Goal: Feedback & Contribution: Leave review/rating

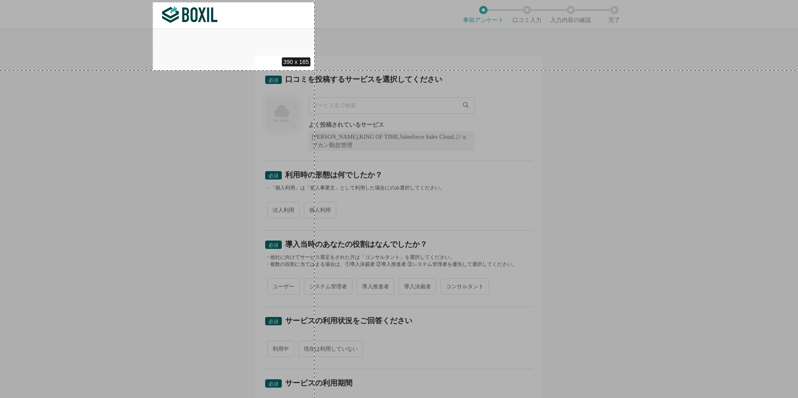
drag, startPoint x: 152, startPoint y: 2, endPoint x: 495, endPoint y: 106, distance: 358.1
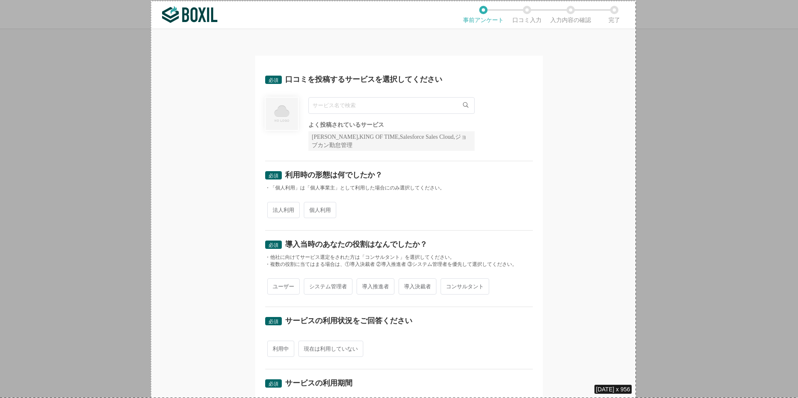
drag, startPoint x: 151, startPoint y: 1, endPoint x: 630, endPoint y: 470, distance: 670.5
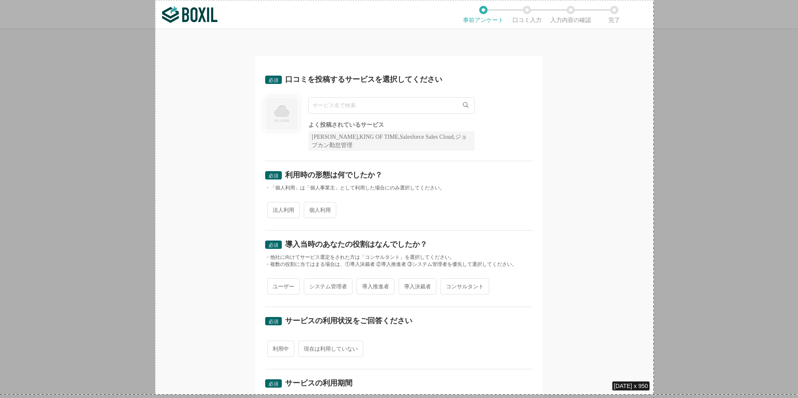
drag, startPoint x: 155, startPoint y: 0, endPoint x: 635, endPoint y: 593, distance: 763.4
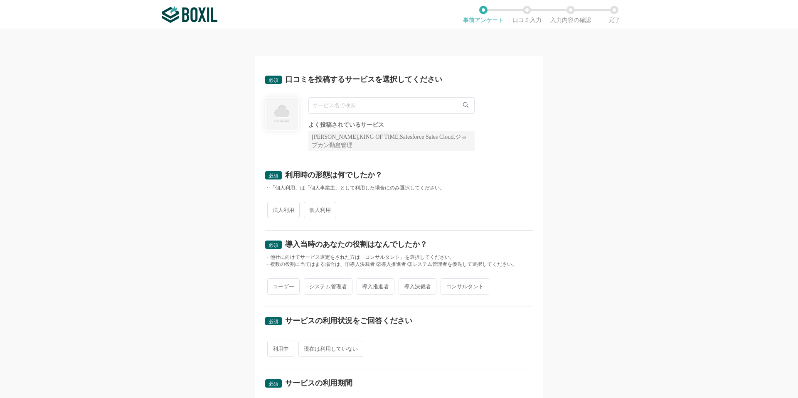
scroll to position [258, 0]
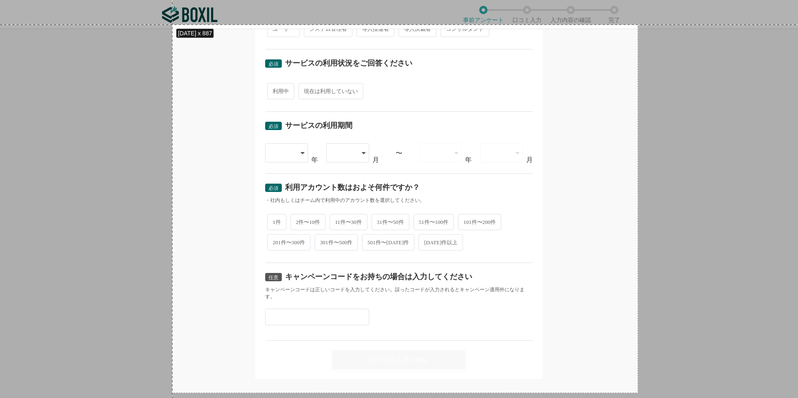
drag, startPoint x: 638, startPoint y: 393, endPoint x: 172, endPoint y: 25, distance: 593.6
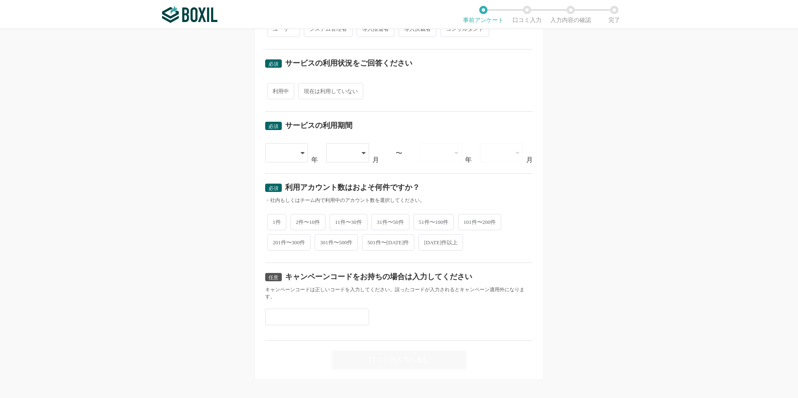
scroll to position [0, 0]
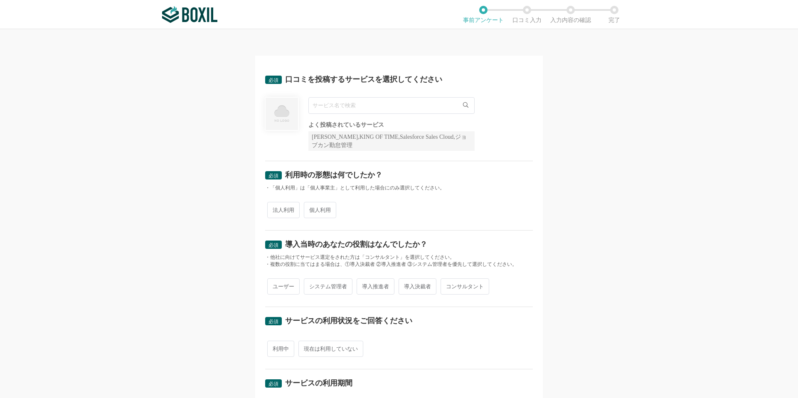
click at [368, 104] on input "text" at bounding box center [391, 105] width 166 height 17
type input "a"
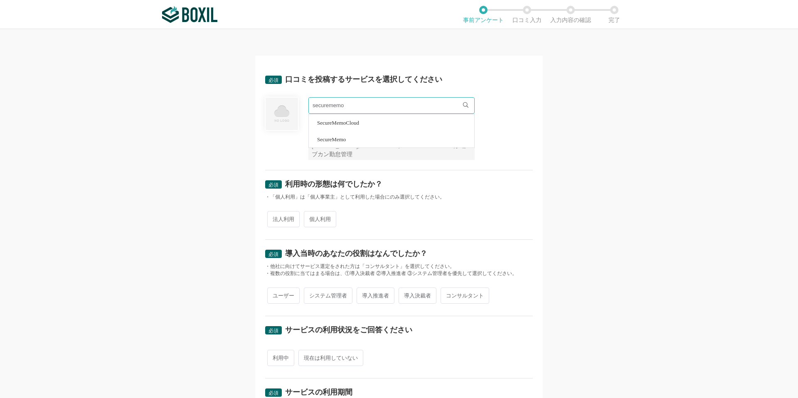
click at [333, 145] on li "SecureMemo" at bounding box center [391, 139] width 165 height 17
type input "SecureMemo"
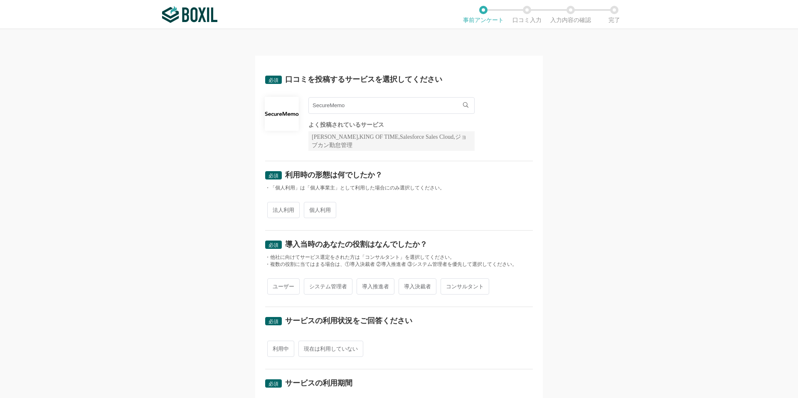
click at [292, 214] on span "法人利用" at bounding box center [283, 210] width 32 height 16
click at [275, 209] on input "法人利用" at bounding box center [271, 205] width 5 height 5
radio input "true"
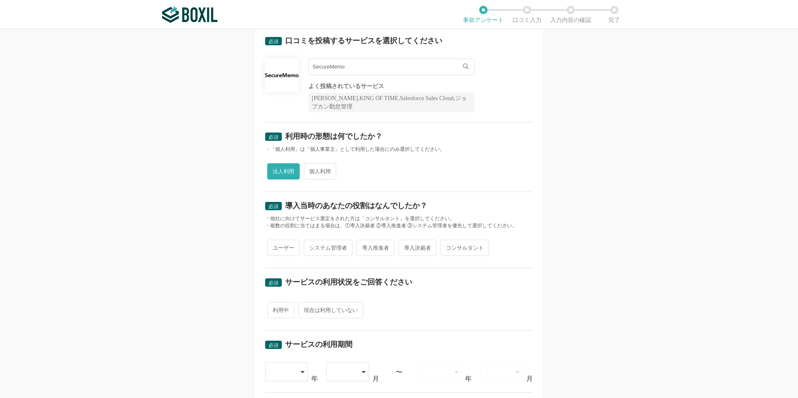
scroll to position [39, 0]
click at [290, 253] on span "ユーザー" at bounding box center [283, 247] width 32 height 16
click at [275, 246] on input "ユーザー" at bounding box center [271, 242] width 5 height 5
radio input "true"
click at [284, 315] on span "利用中" at bounding box center [280, 309] width 27 height 16
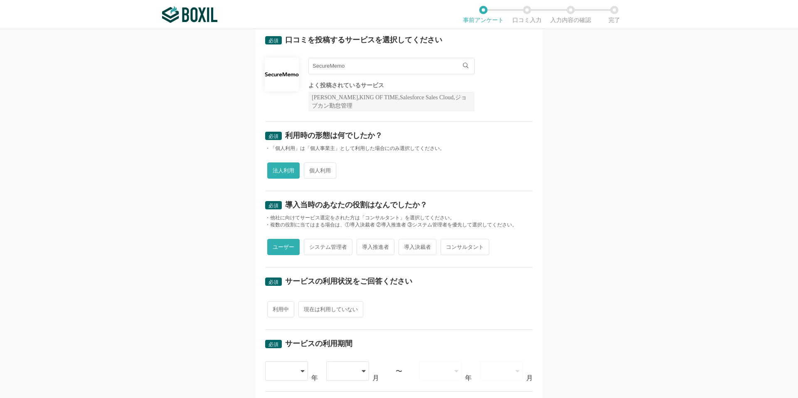
click at [275, 308] on input "利用中" at bounding box center [271, 304] width 5 height 5
radio input "true"
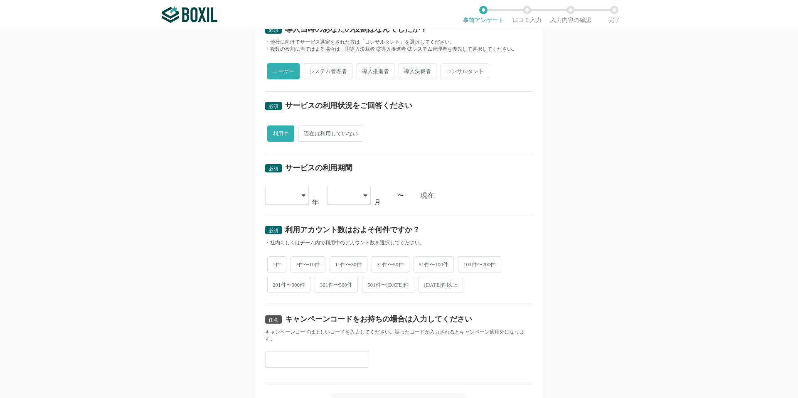
scroll to position [214, 0]
click at [302, 194] on icon at bounding box center [303, 196] width 4 height 7
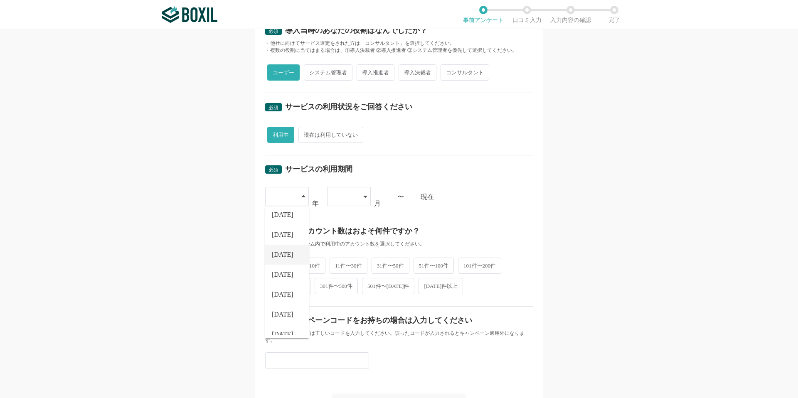
scroll to position [65, 0]
click at [284, 332] on span "[DATE]" at bounding box center [283, 335] width 22 height 7
click at [349, 192] on div at bounding box center [344, 196] width 25 height 18
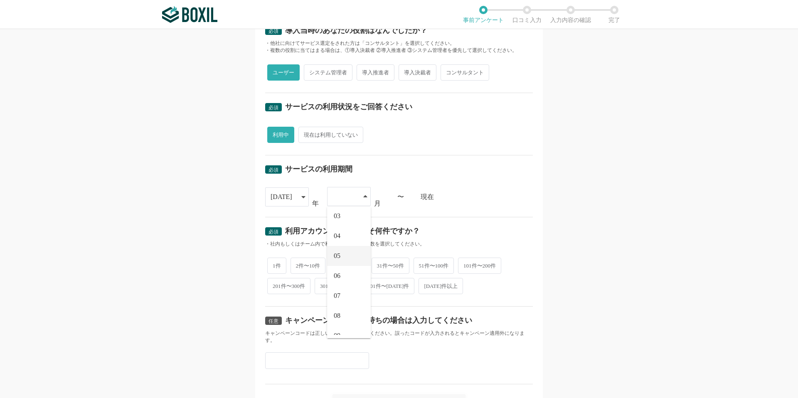
scroll to position [46, 0]
click at [339, 313] on span "08" at bounding box center [337, 314] width 7 height 7
click at [275, 267] on span "1件" at bounding box center [276, 265] width 19 height 16
click at [275, 263] on input "1件" at bounding box center [271, 260] width 5 height 5
radio input "true"
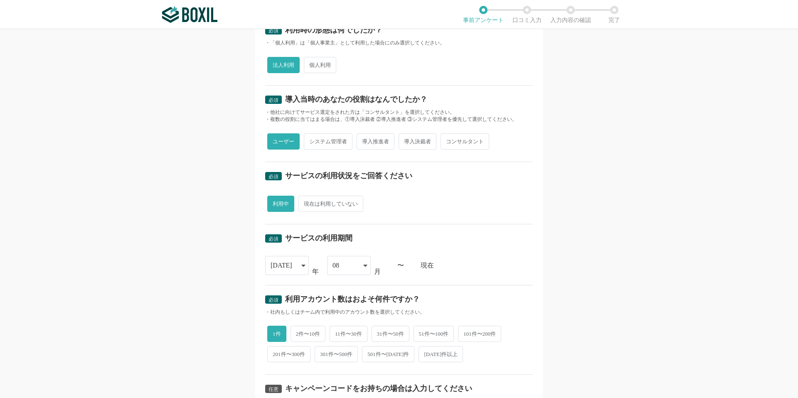
scroll to position [257, 0]
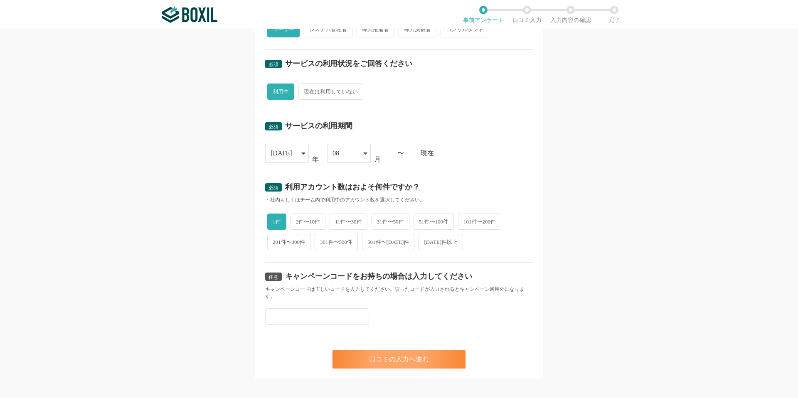
click at [375, 352] on div "口コミの入力へ進む" at bounding box center [398, 359] width 133 height 18
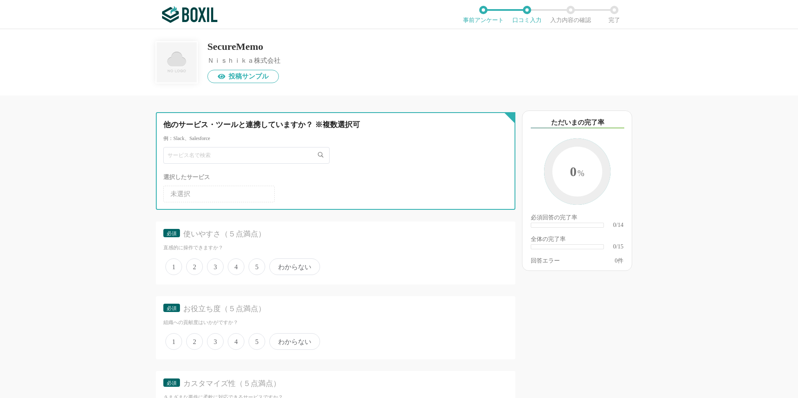
click at [312, 160] on input "text" at bounding box center [246, 155] width 166 height 17
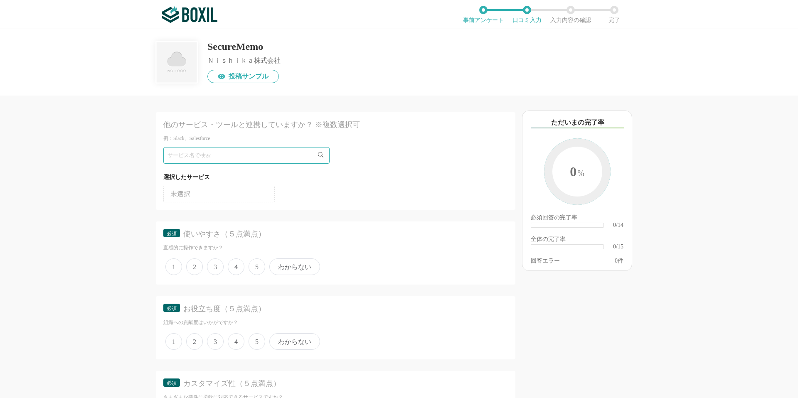
click at [130, 279] on div "他のサービス・ツールと連携していますか？ ※複数選択可 例：Slack、Salesforce 選択したサービス 未選択 必須 使いやすさ（５点満点） 直感的に…" at bounding box center [307, 247] width 415 height 302
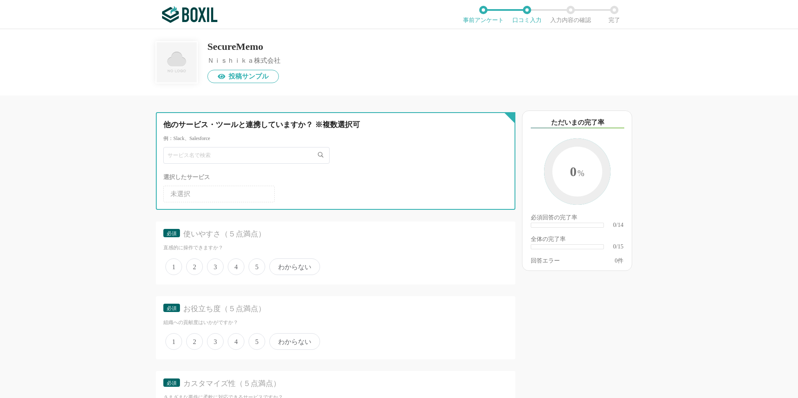
click at [209, 157] on input "text" at bounding box center [246, 155] width 166 height 17
type input "zoom"
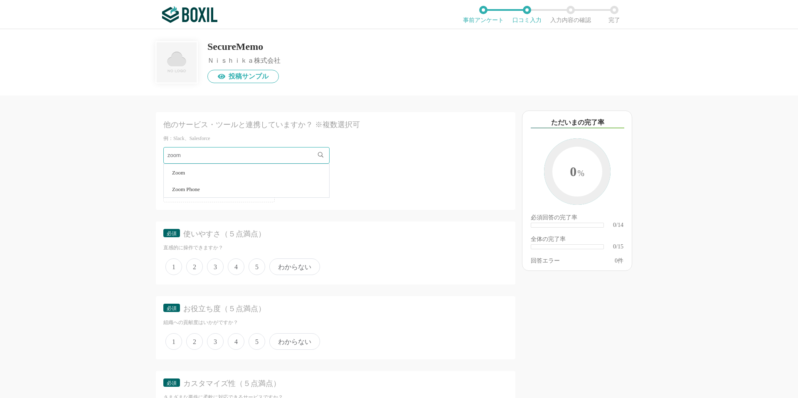
click at [241, 172] on li "Zoom" at bounding box center [246, 172] width 165 height 17
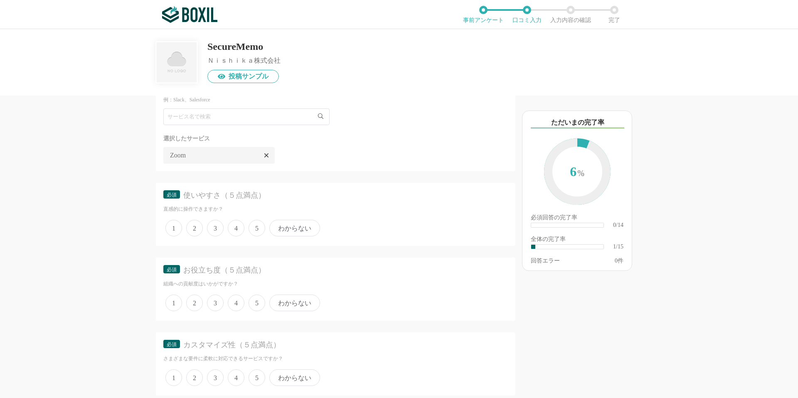
scroll to position [41, 0]
click at [251, 229] on span "5" at bounding box center [256, 226] width 17 height 17
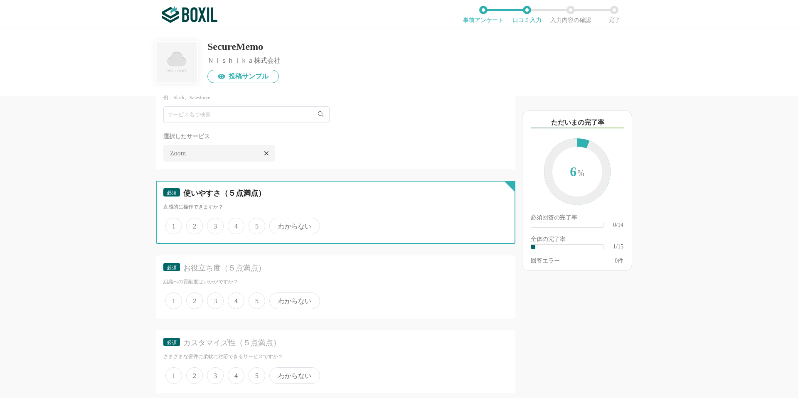
click at [251, 224] on input "5" at bounding box center [253, 221] width 5 height 5
radio input "true"
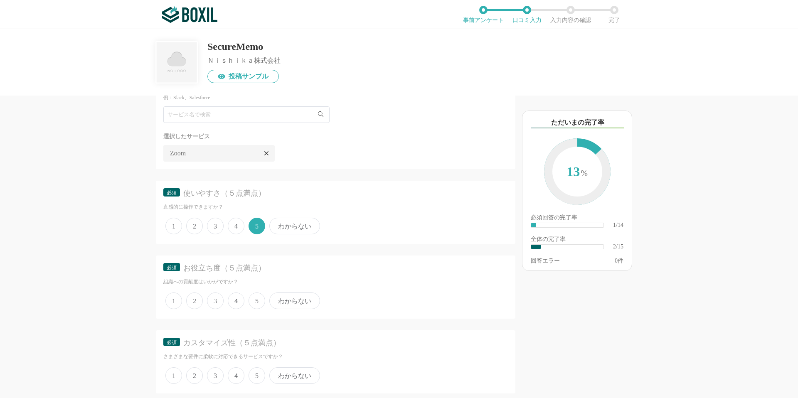
click at [254, 297] on span "5" at bounding box center [256, 301] width 17 height 17
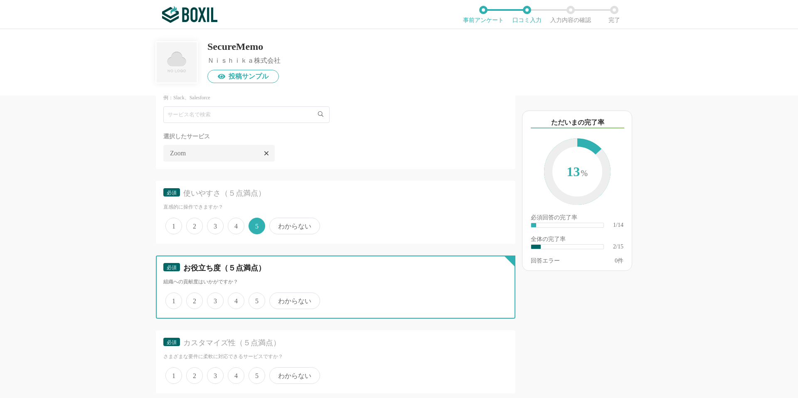
click at [254, 297] on input "5" at bounding box center [253, 296] width 5 height 5
radio input "true"
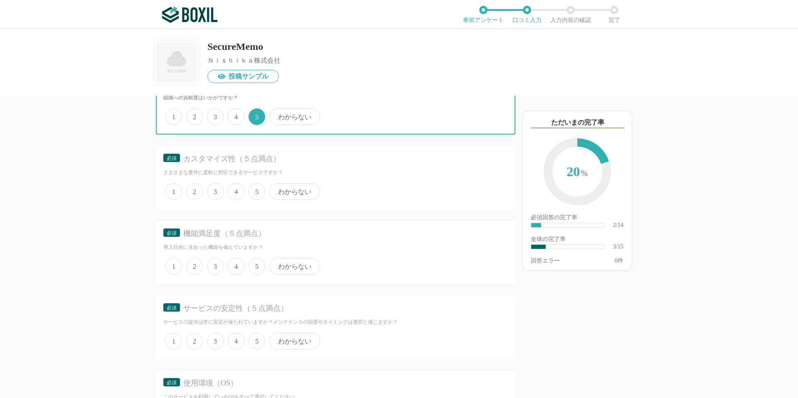
scroll to position [230, 0]
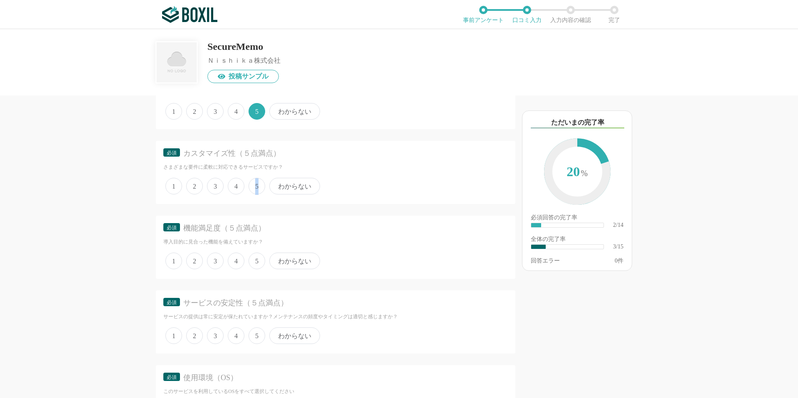
click at [257, 185] on span "5" at bounding box center [256, 186] width 17 height 17
click at [255, 194] on label "5" at bounding box center [256, 186] width 17 height 17
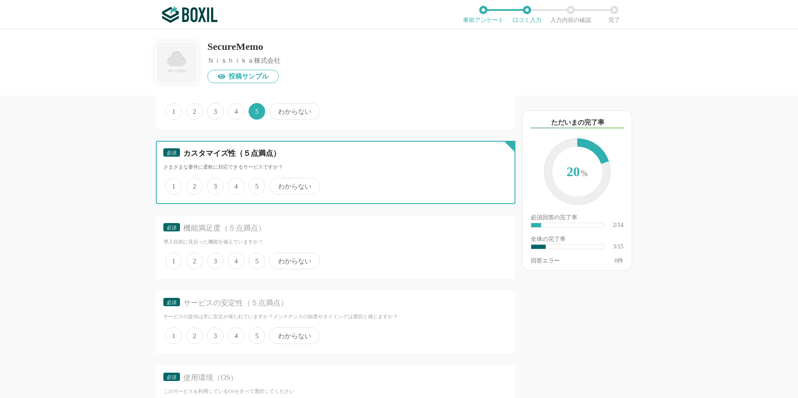
click at [255, 184] on input "5" at bounding box center [253, 181] width 5 height 5
radio input "true"
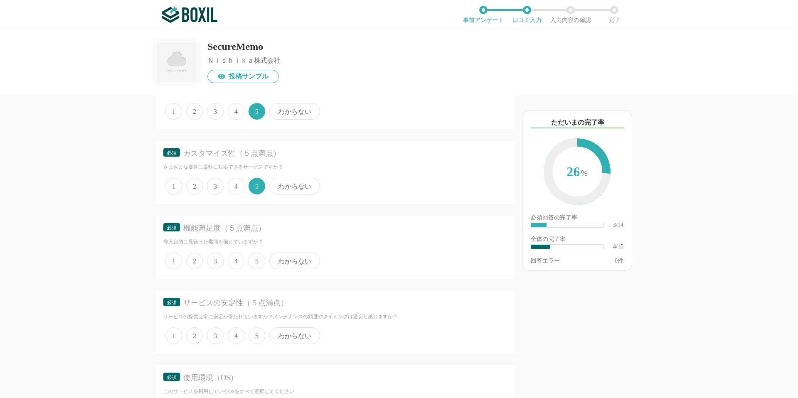
click at [251, 263] on span "5" at bounding box center [256, 261] width 17 height 17
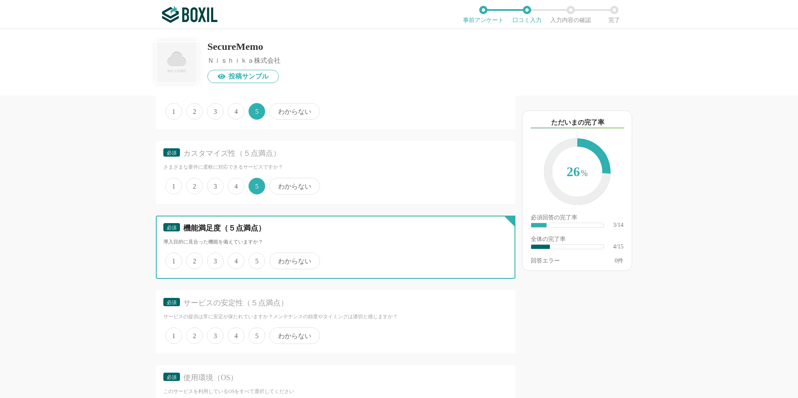
click at [251, 259] on input "5" at bounding box center [253, 256] width 5 height 5
radio input "true"
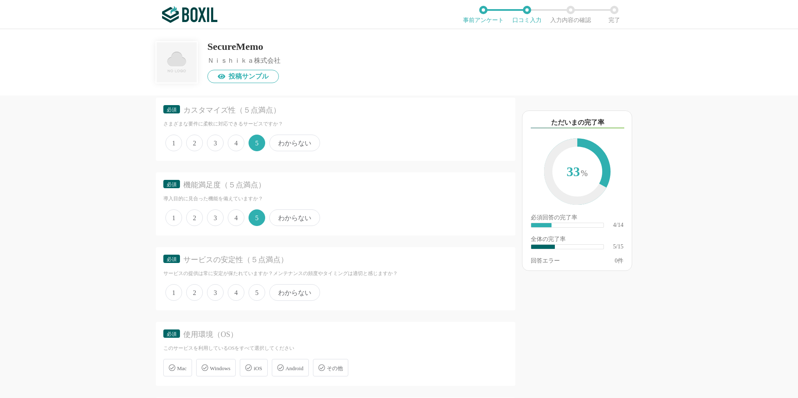
click at [257, 294] on span "5" at bounding box center [256, 292] width 17 height 17
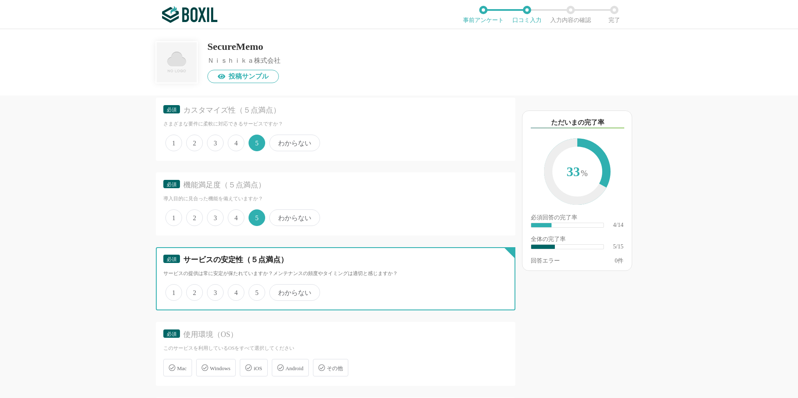
click at [256, 291] on input "5" at bounding box center [253, 287] width 5 height 5
radio input "true"
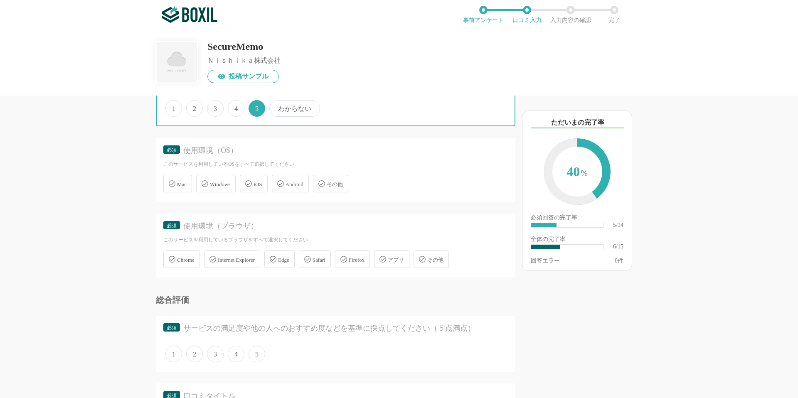
scroll to position [462, 0]
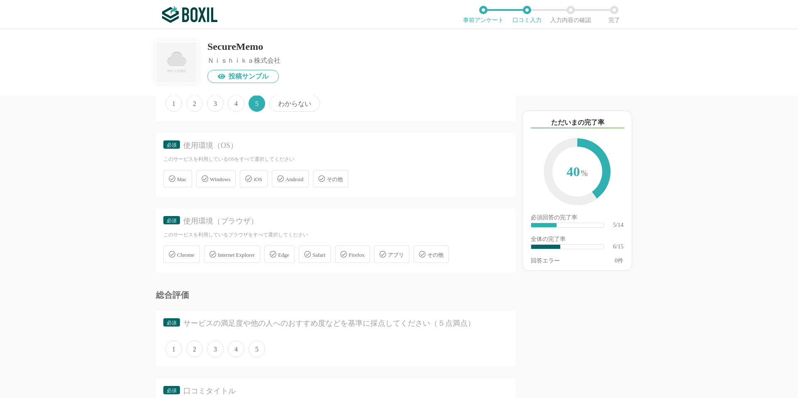
click at [211, 182] on div "Windows" at bounding box center [215, 178] width 39 height 17
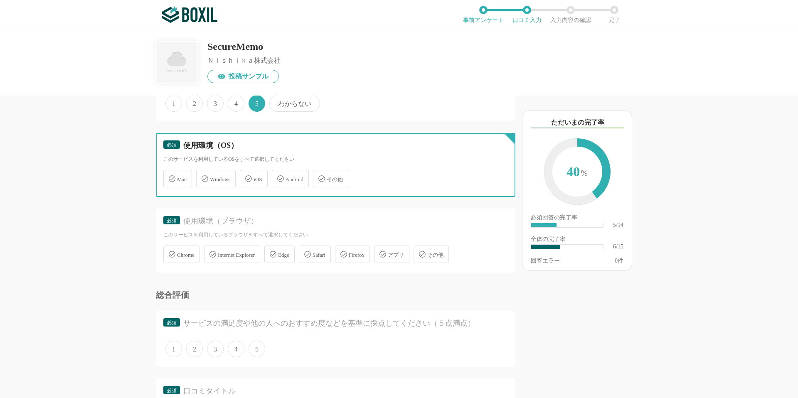
click at [203, 177] on input "Windows" at bounding box center [200, 173] width 5 height 5
checkbox input "true"
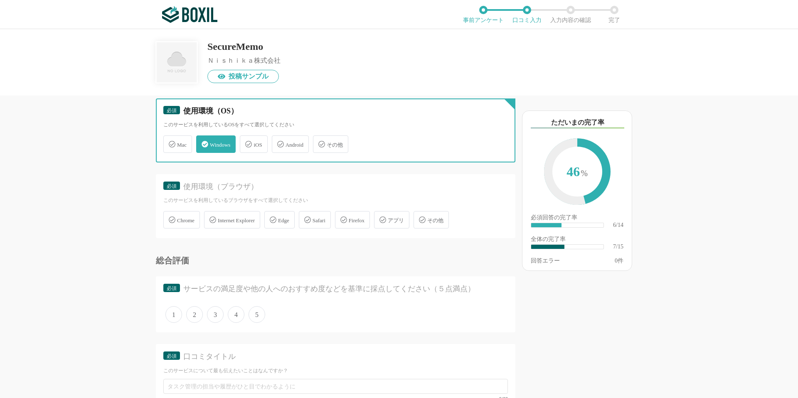
scroll to position [499, 0]
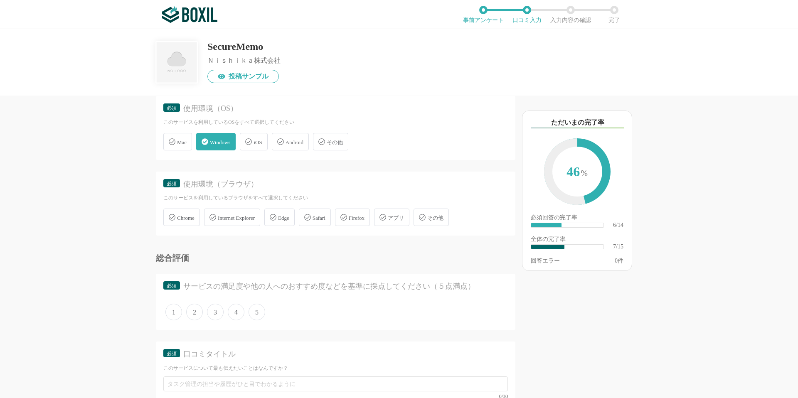
click at [182, 216] on span "Chrome" at bounding box center [185, 218] width 17 height 6
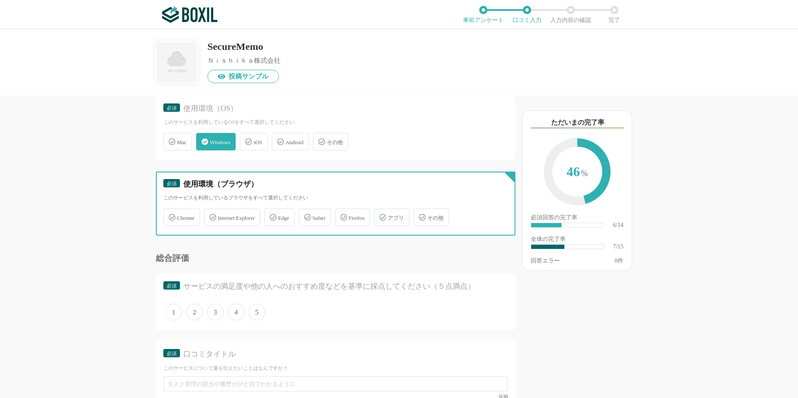
click at [170, 215] on input "Chrome" at bounding box center [167, 212] width 5 height 5
checkbox input "true"
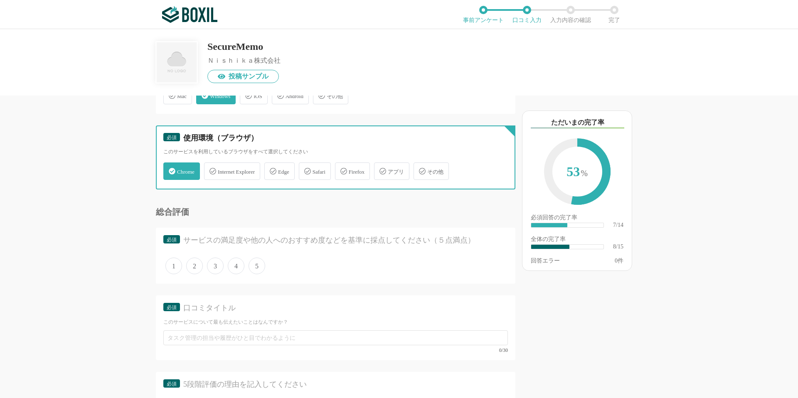
scroll to position [547, 0]
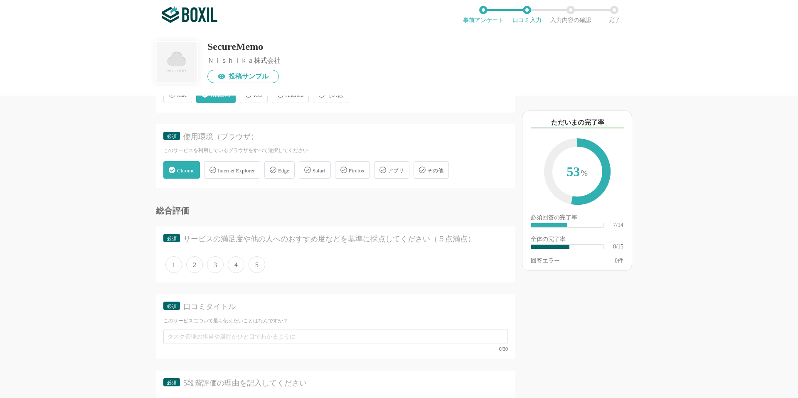
click at [254, 265] on span "5" at bounding box center [256, 264] width 17 height 17
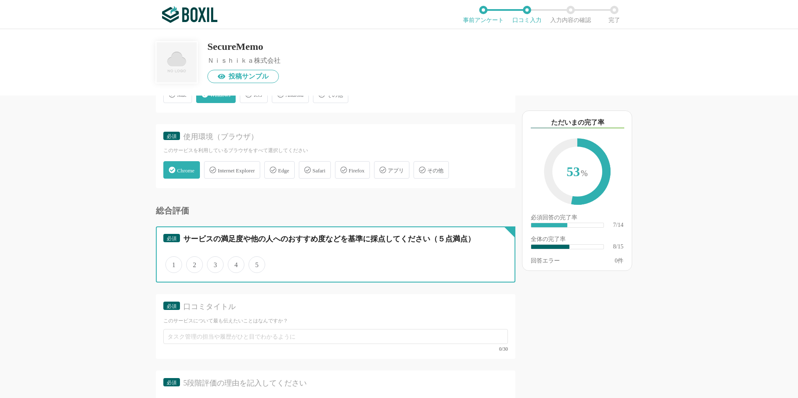
click at [254, 263] on input "5" at bounding box center [253, 260] width 5 height 5
radio input "true"
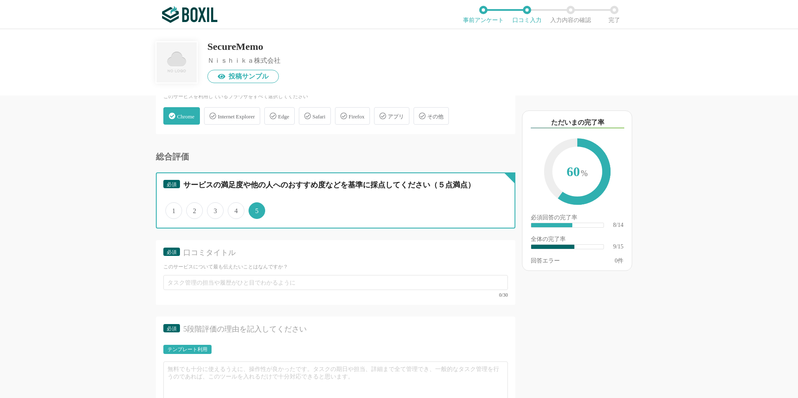
scroll to position [603, 0]
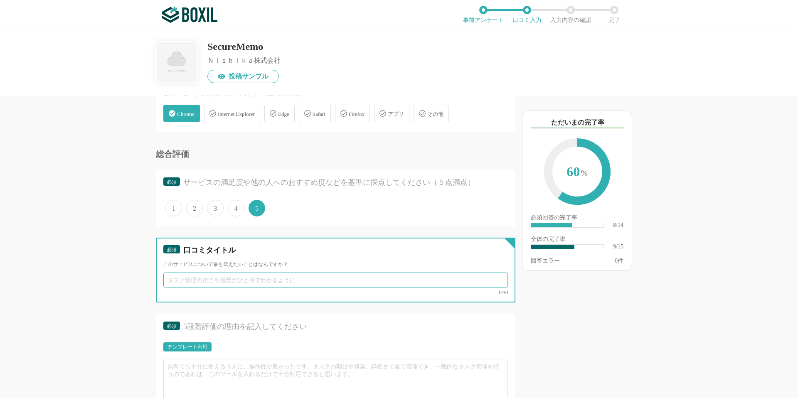
click at [255, 285] on input "text" at bounding box center [335, 280] width 344 height 15
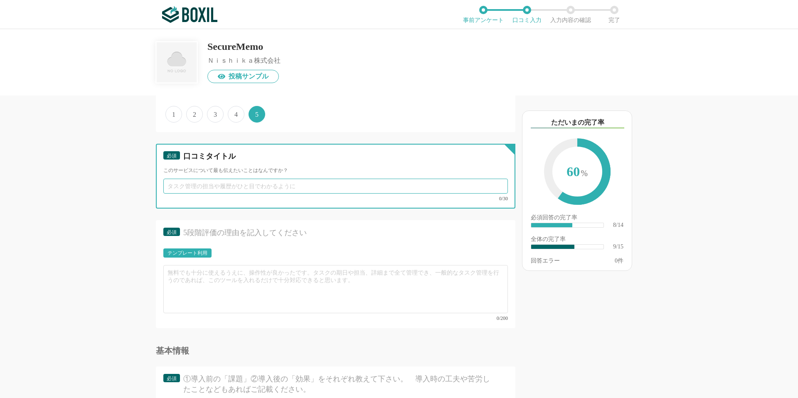
scroll to position [698, 0]
type input "z"
type input "レビューテスト用"
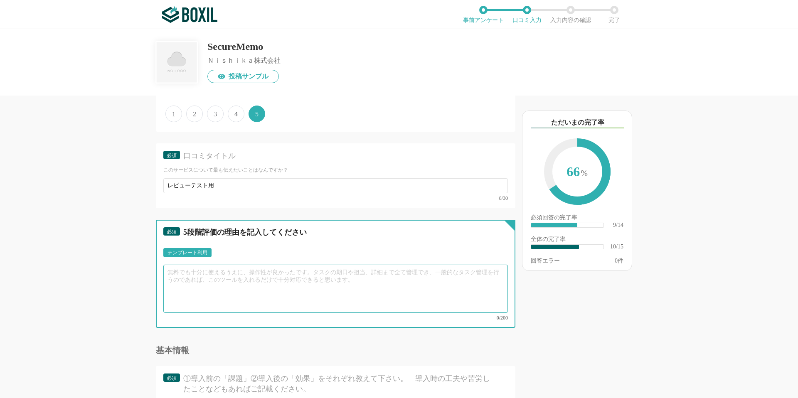
click at [241, 296] on textarea at bounding box center [335, 289] width 344 height 48
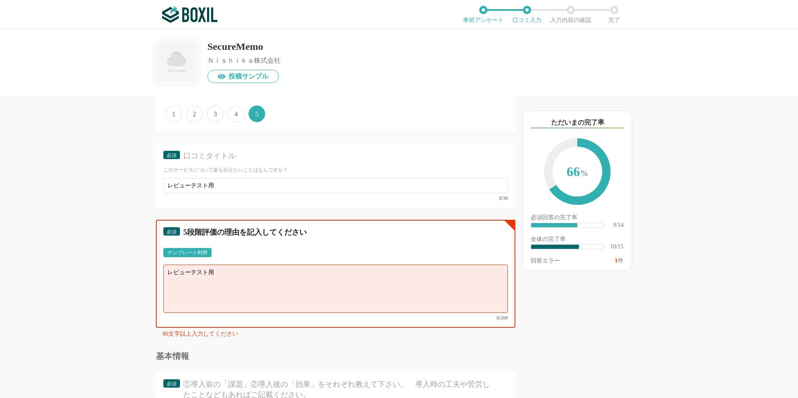
paste textarea "レビューテスト用"
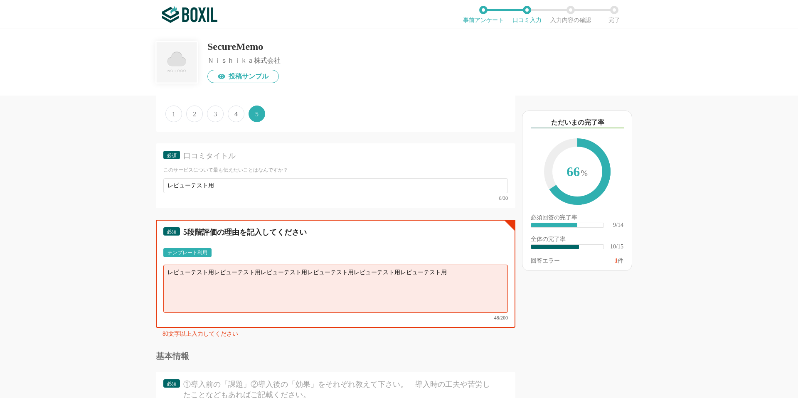
paste textarea "レビューテスト用"
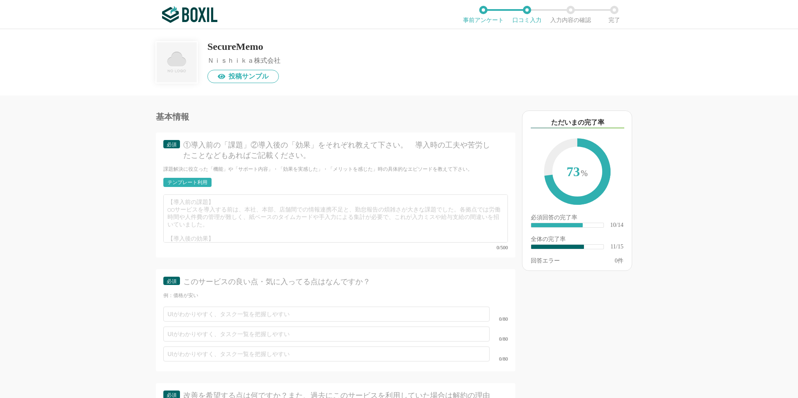
scroll to position [940, 0]
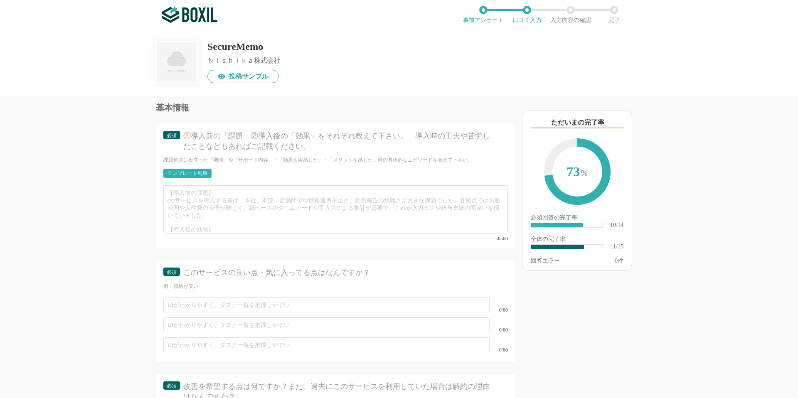
type textarea "レビューテスト用レビューテスト用レビューテスト用レビューテスト用レビューテスト用レビューテスト用レビューテスト用レビューテスト用レビューテスト用レビューテスト用"
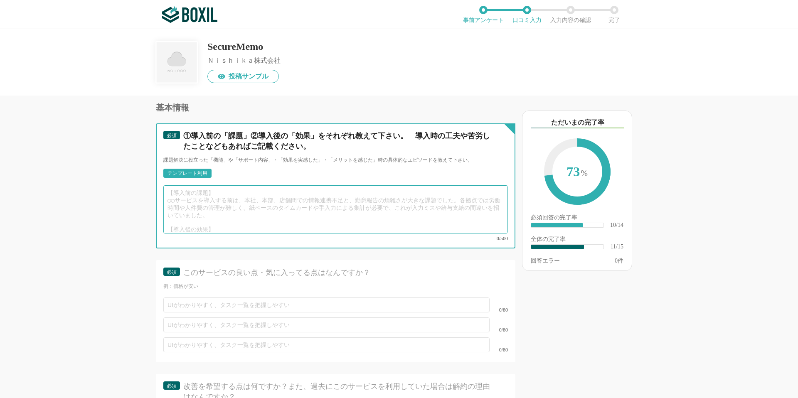
click at [303, 202] on textarea at bounding box center [335, 209] width 344 height 48
paste textarea "レビューテスト用"
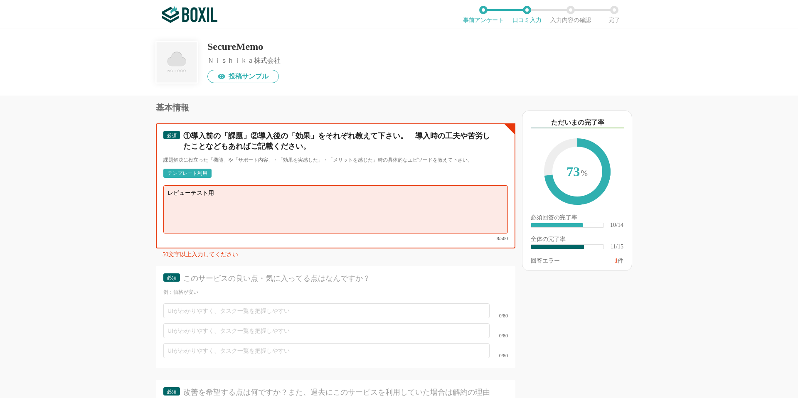
paste textarea "レビューテスト用"
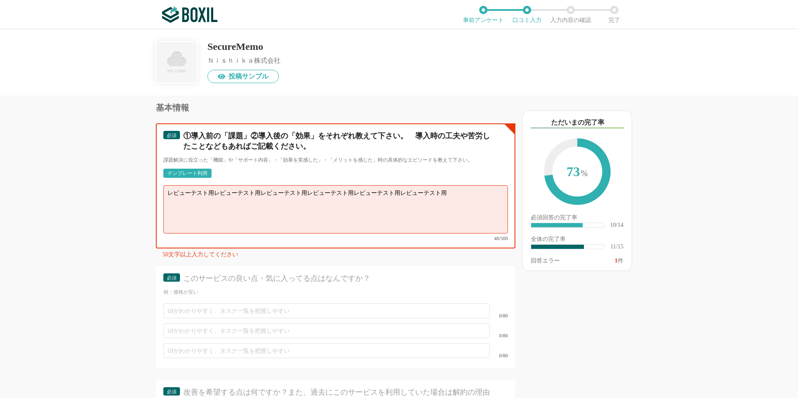
paste textarea "レビューテスト用"
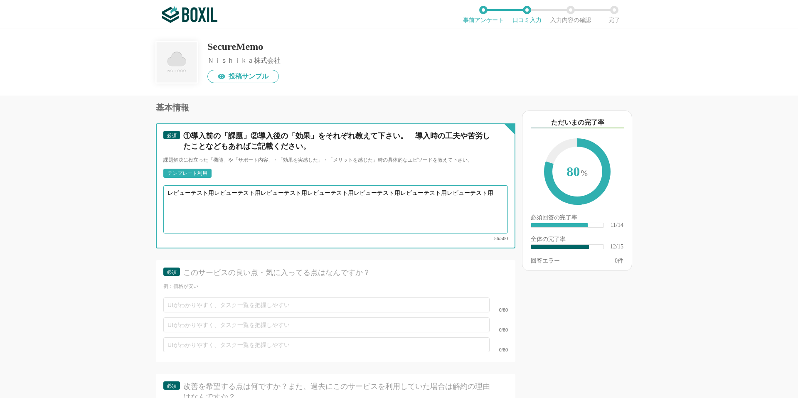
paste textarea "レビューテスト用"
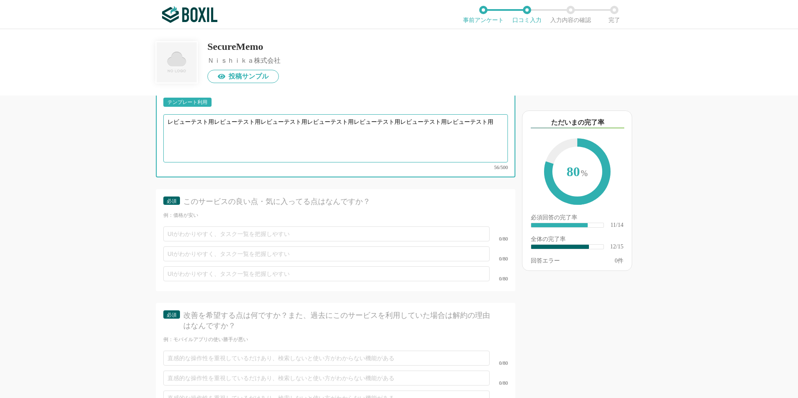
scroll to position [1013, 0]
type textarea "レビューテスト用レビューテスト用レビューテスト用レビューテスト用レビューテスト用レビューテスト用レビューテスト用"
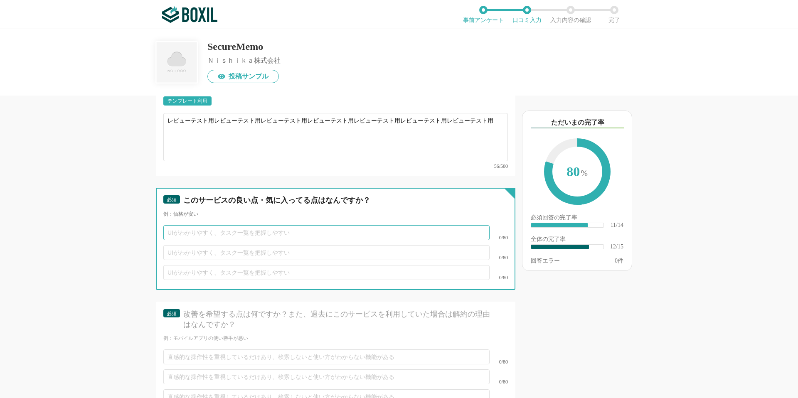
click at [284, 228] on input "text" at bounding box center [326, 232] width 326 height 15
paste input "レビューテスト用"
type input "レビューテスト用レビューテスト用"
click at [272, 249] on input "text" at bounding box center [326, 252] width 326 height 15
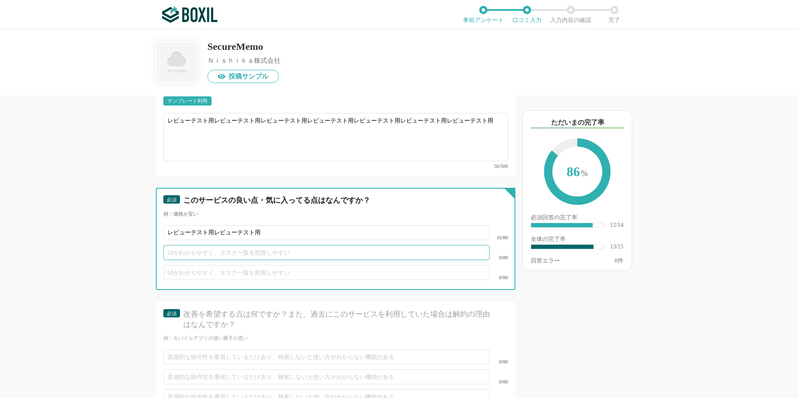
paste input "レビューテスト用"
type input "レビューテスト用レビューテスト用"
click at [265, 270] on input "text" at bounding box center [326, 272] width 326 height 15
paste input "レビューテスト用"
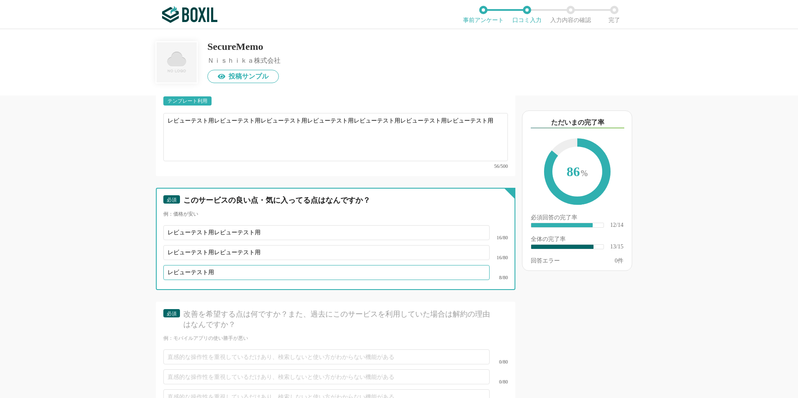
paste input "レビューテスト用"
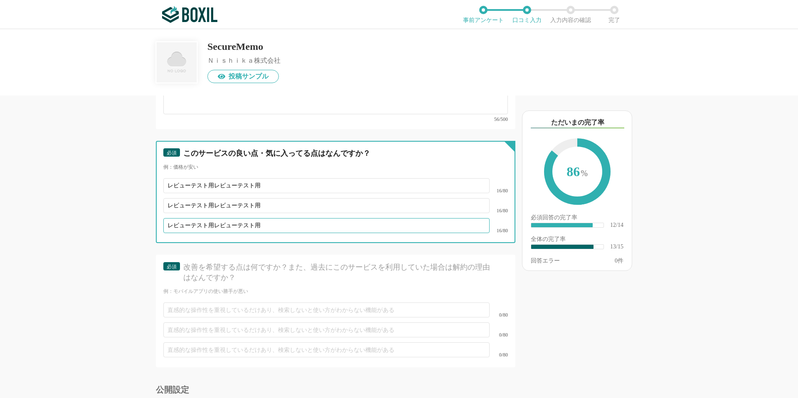
scroll to position [1074, 0]
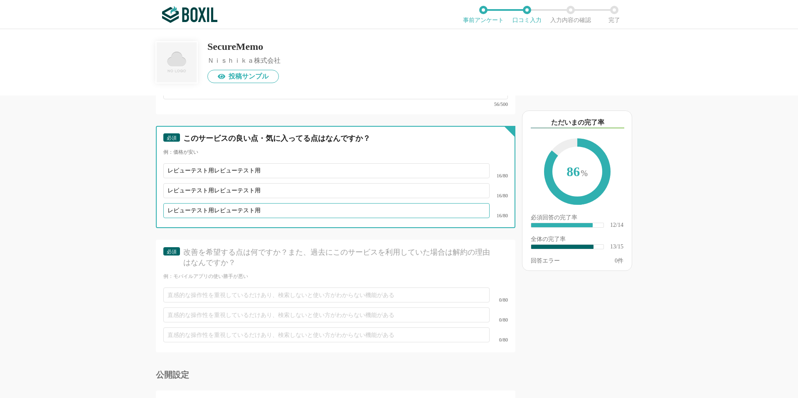
type input "レビューテスト用レビューテスト用"
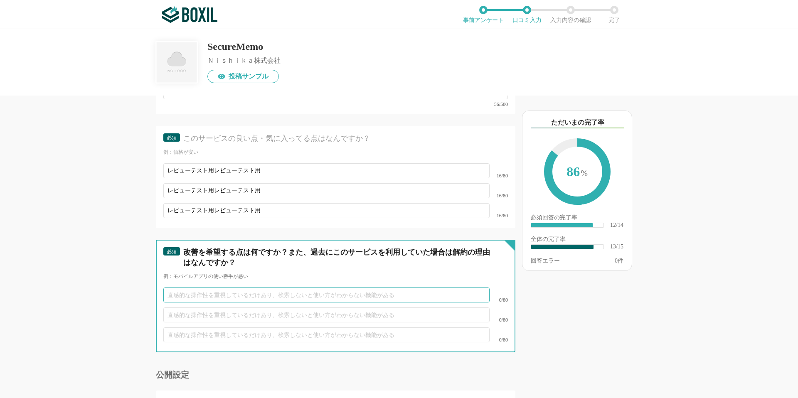
click at [265, 292] on input "text" at bounding box center [326, 295] width 326 height 15
paste input "レビューテスト用"
type input "レビューテスト用レビューテスト用"
click at [262, 309] on input "text" at bounding box center [326, 314] width 326 height 15
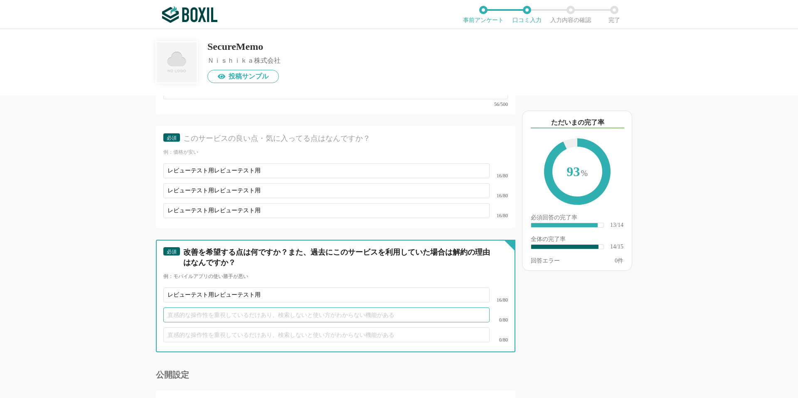
paste input "レビューテスト用"
type input "レビューテスト用レビューテスト用"
click at [256, 337] on input "text" at bounding box center [326, 334] width 326 height 15
paste input "レビューテスト用"
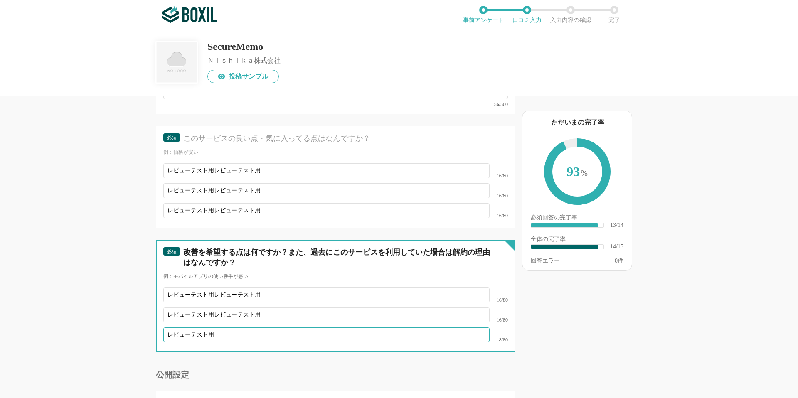
paste input "レビューテスト用"
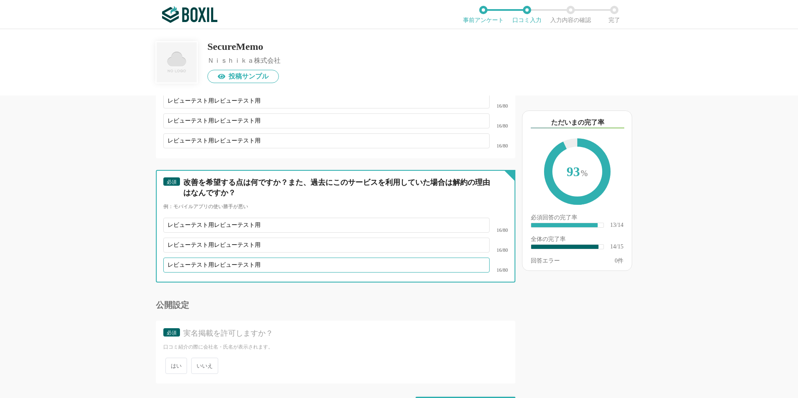
scroll to position [1169, 0]
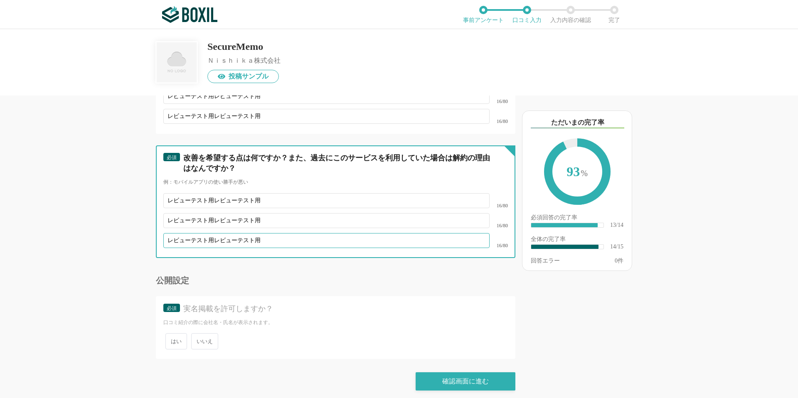
type input "レビューテスト用レビューテスト用"
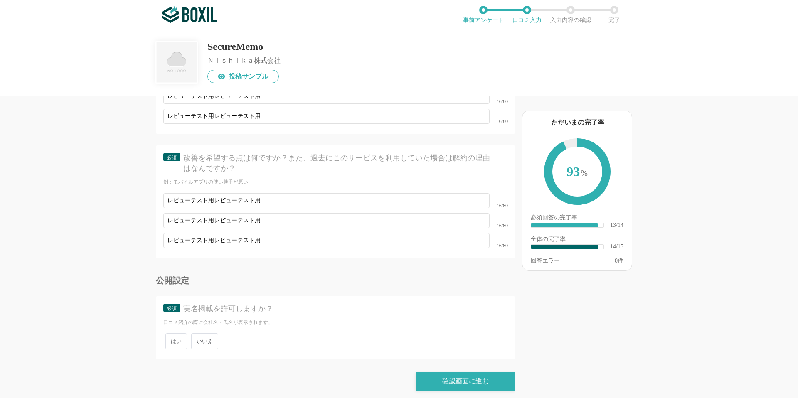
click at [213, 333] on span "いいえ" at bounding box center [204, 341] width 27 height 16
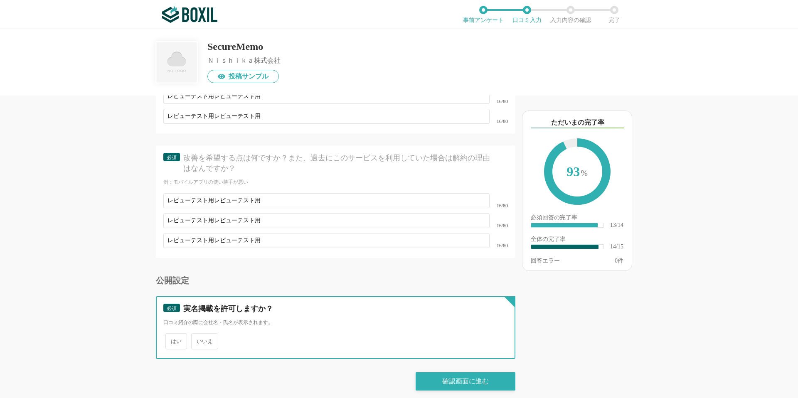
click at [199, 334] on input "いいえ" at bounding box center [195, 336] width 5 height 5
radio input "true"
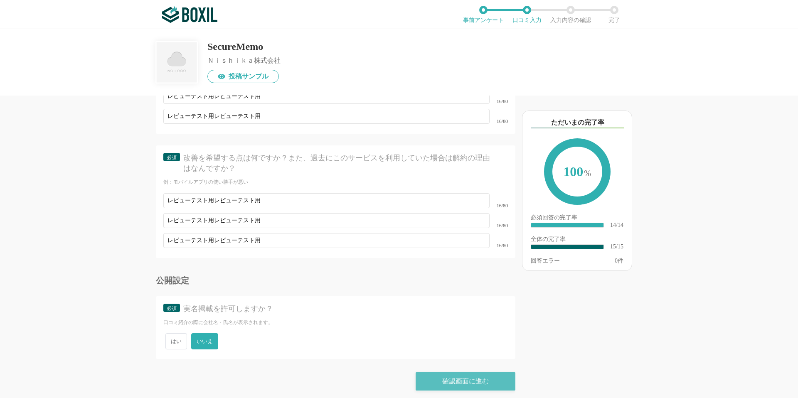
click at [423, 373] on div "確認画面に進む" at bounding box center [465, 381] width 100 height 18
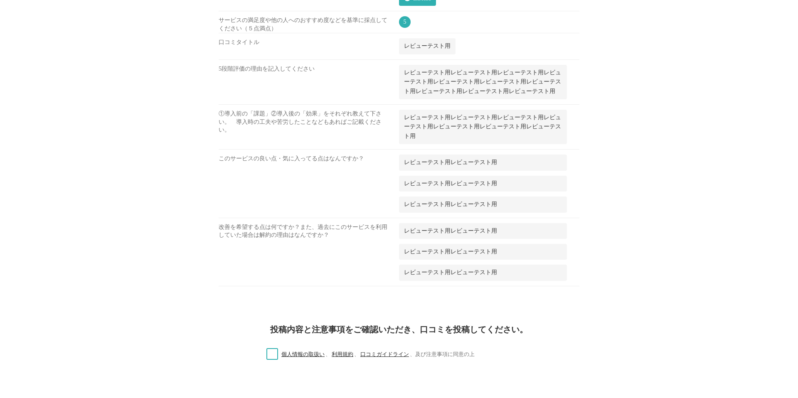
scroll to position [501, 0]
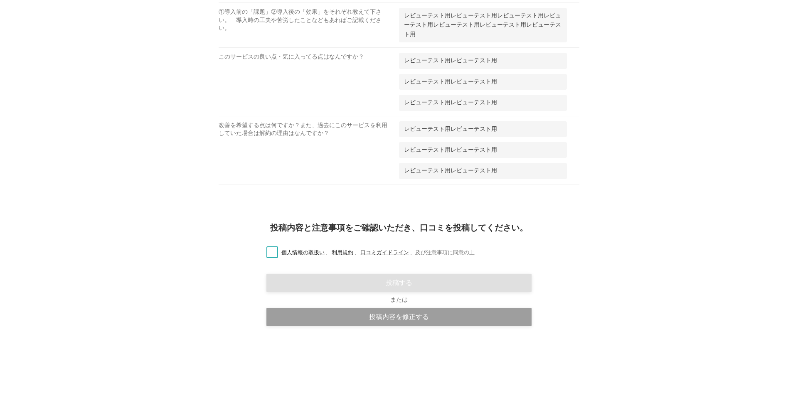
click at [270, 257] on label "個人情報の取扱い 、 利用規約 、 口コミガイドライン 、 及び注意事項に同意の上" at bounding box center [367, 252] width 215 height 9
click at [0, 0] on input "個人情報の取扱い 、 利用規約 、 口コミガイドライン 、 及び注意事項に同意の上" at bounding box center [0, 0] width 0 height 0
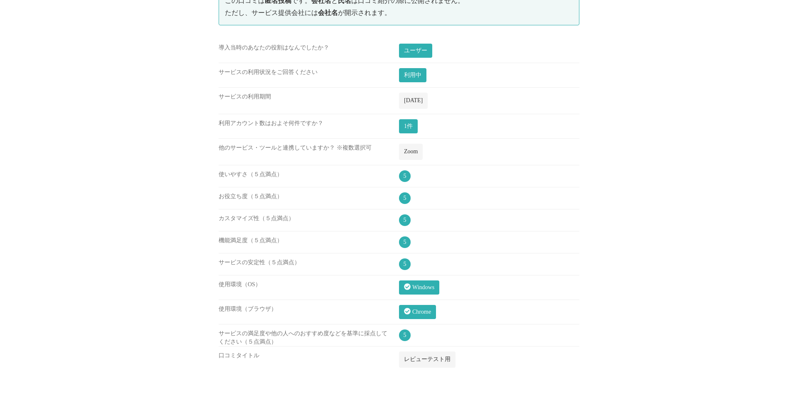
scroll to position [0, 0]
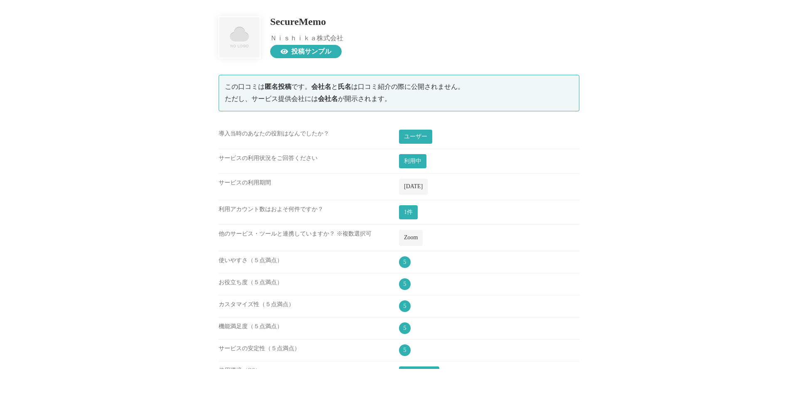
click at [311, 54] on span "投稿サンプル" at bounding box center [311, 51] width 40 height 7
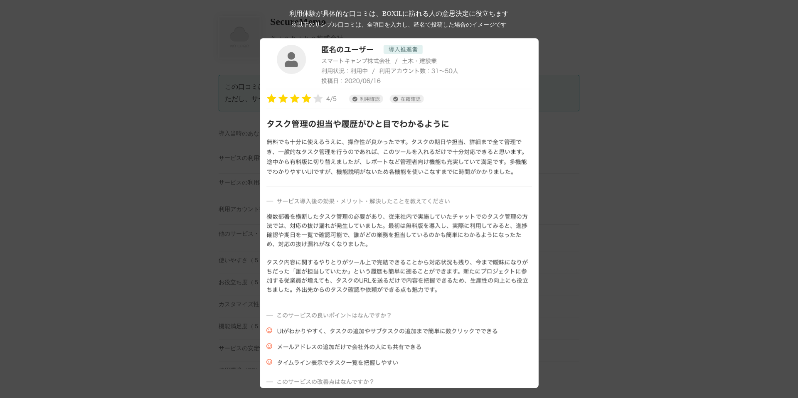
click at [212, 207] on div "利用体験が具体的な口コミは、BOXILに訪れる人の意思決定に役立ちます ※以下のサンプル口コミは、全項目を入力し、匿名で投稿した場合のイメージです" at bounding box center [399, 199] width 798 height 398
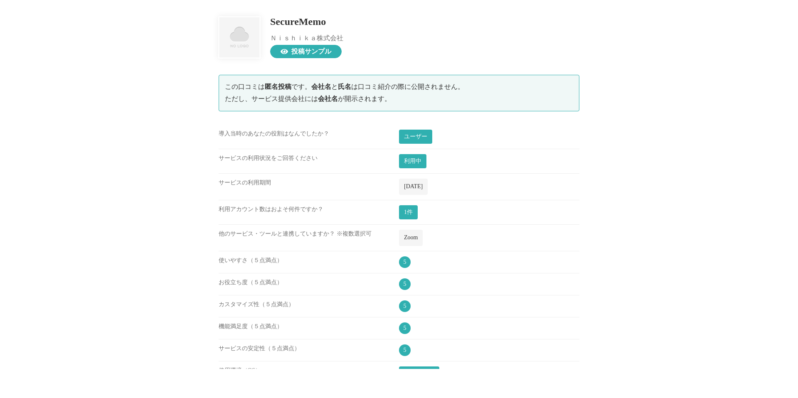
click at [301, 49] on span "投稿サンプル" at bounding box center [311, 51] width 40 height 7
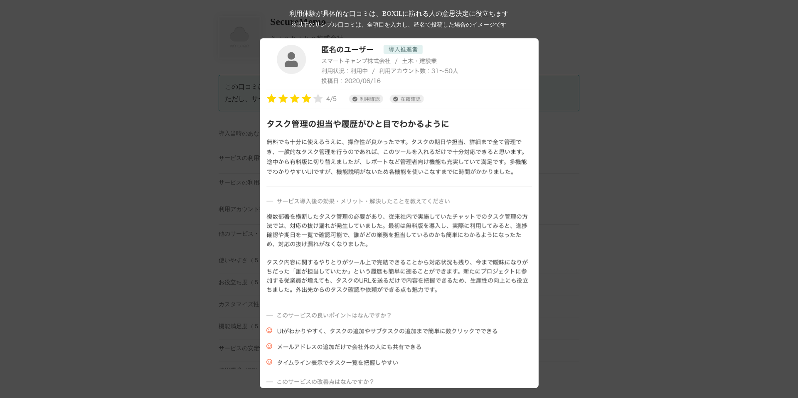
click at [89, 21] on div "利用体験が具体的な口コミは、BOXILに訪れる人の意思決定に役立ちます ※以下のサンプル口コミは、全項目を入力し、匿名で投稿した場合のイメージです" at bounding box center [399, 199] width 798 height 398
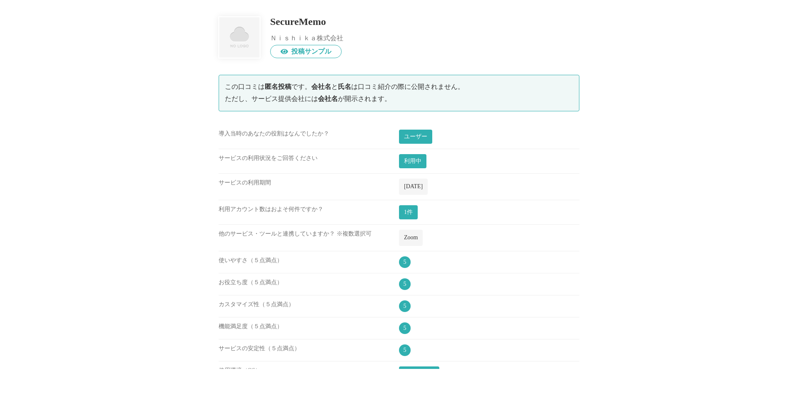
scroll to position [501, 0]
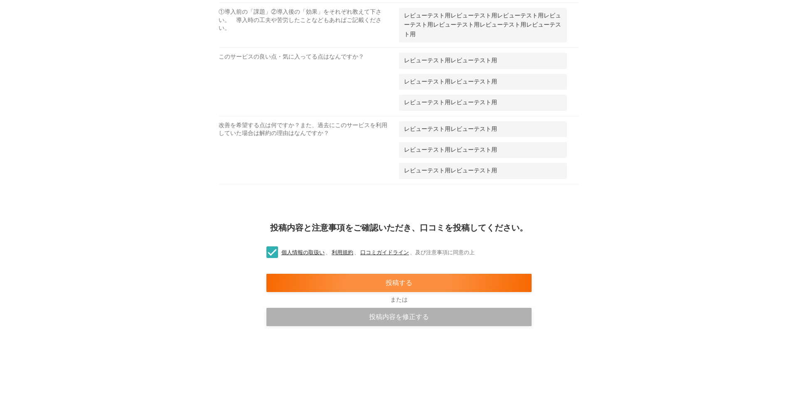
click at [366, 318] on div "投稿内容を修正する" at bounding box center [398, 317] width 265 height 18
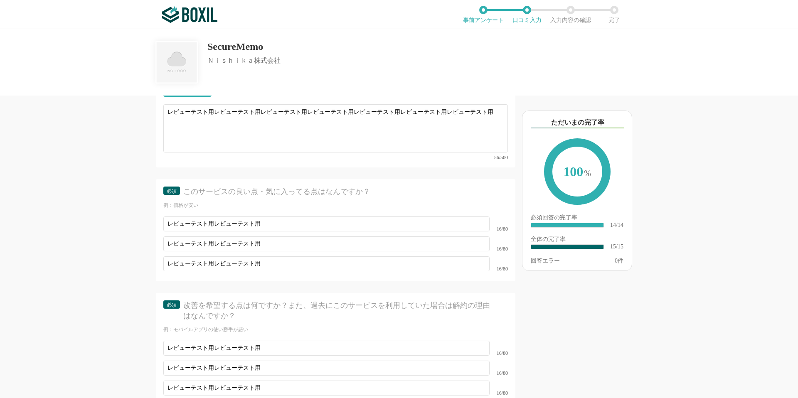
scroll to position [1169, 0]
